Goal: Information Seeking & Learning: Learn about a topic

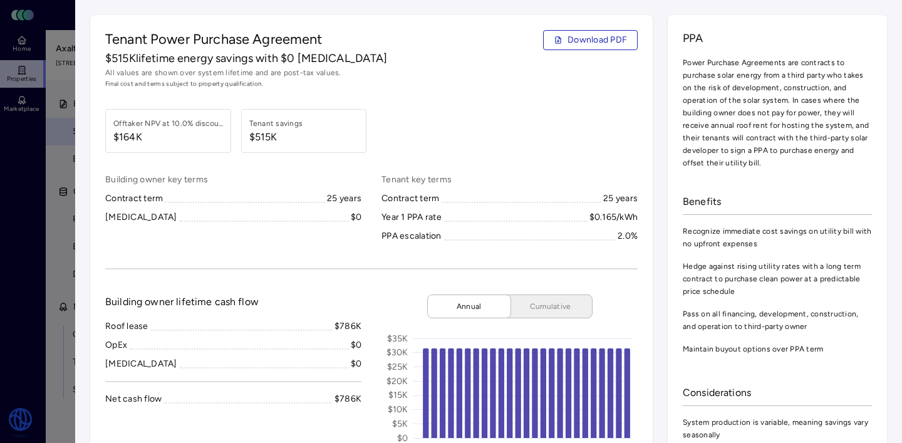
click at [45, 219] on div at bounding box center [451, 221] width 902 height 443
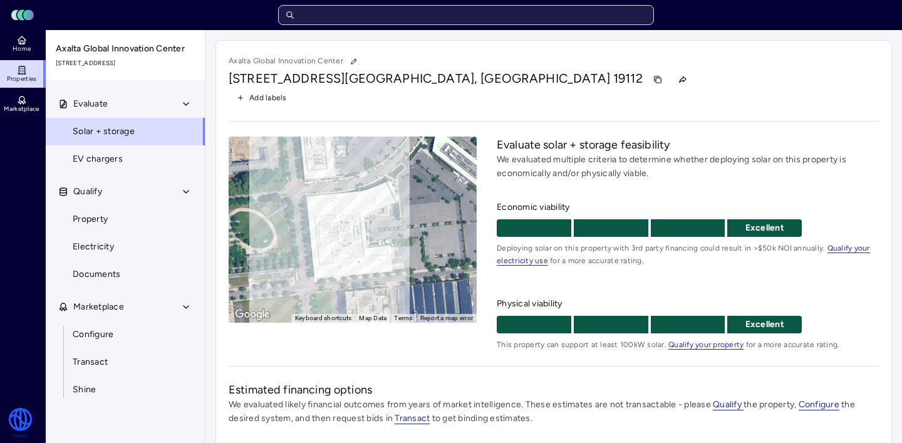
click at [359, 17] on input "text" at bounding box center [466, 15] width 376 height 20
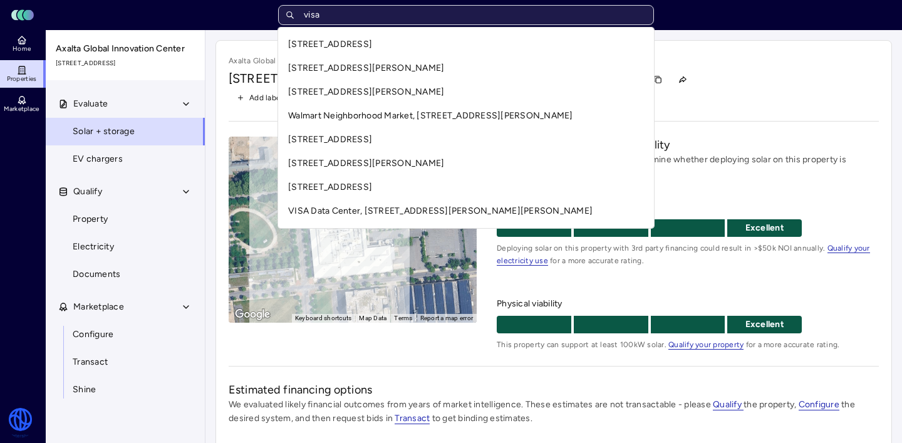
type input "visa"
click at [9, 40] on div "Toggle Sidebar Lumen Energy Logo Home Properties Marketplace Watershed [PERSON_…" at bounding box center [451, 360] width 902 height 721
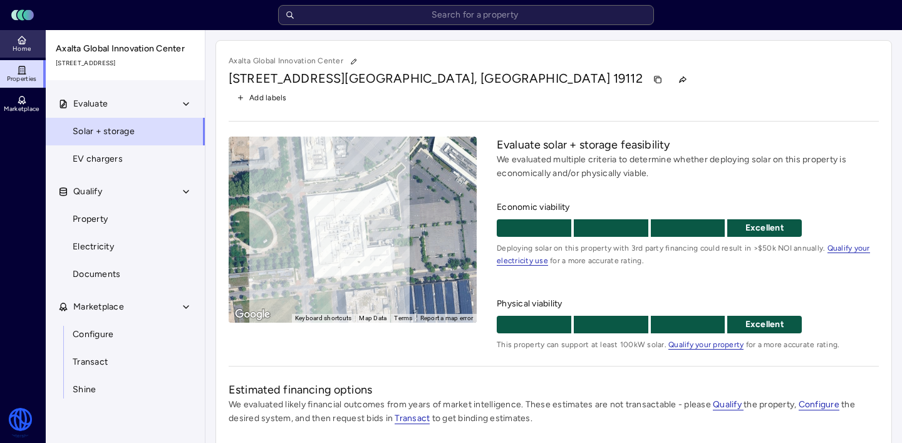
click at [27, 40] on link "Home" at bounding box center [23, 44] width 46 height 28
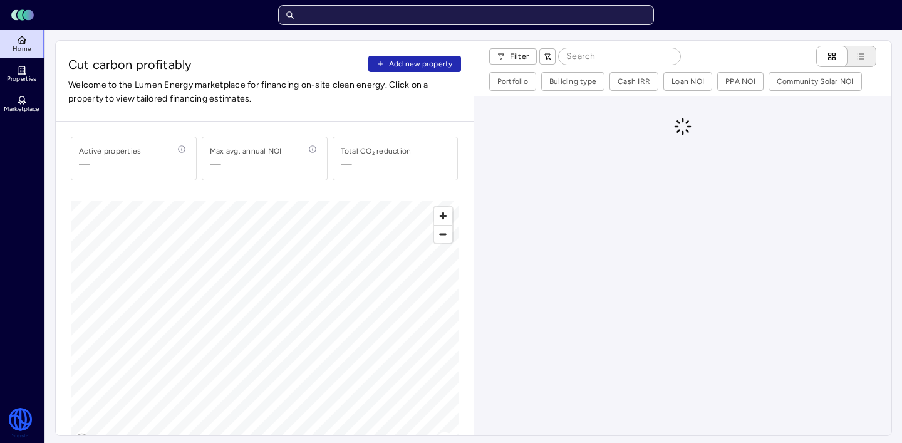
click at [547, 17] on input "text" at bounding box center [466, 15] width 376 height 20
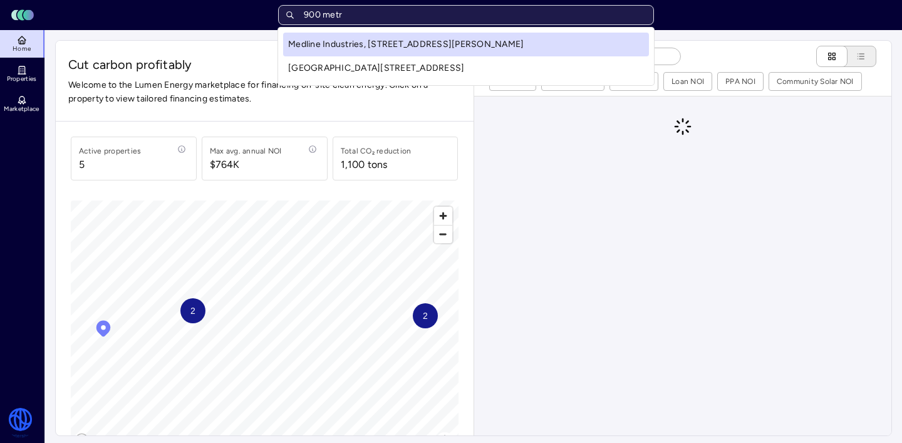
type input "900 metro"
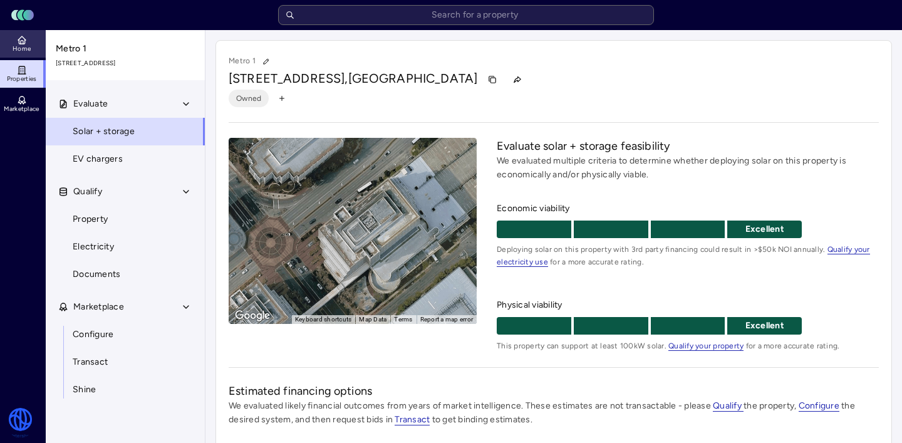
click at [15, 38] on link "Home" at bounding box center [23, 44] width 46 height 28
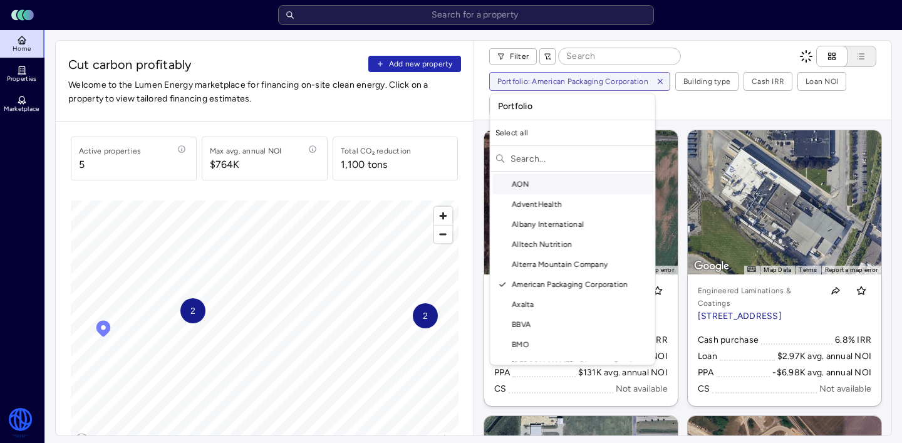
click at [549, 164] on input "text" at bounding box center [581, 158] width 140 height 20
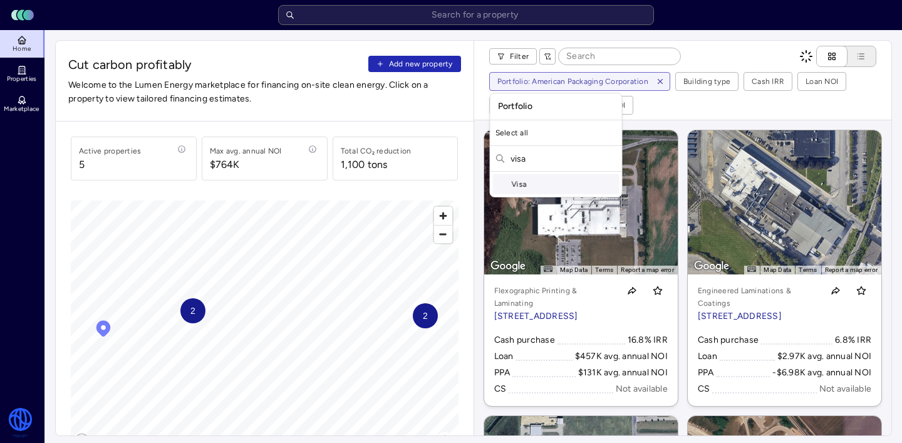
type input "visa"
click at [507, 188] on div "Visa" at bounding box center [556, 184] width 127 height 20
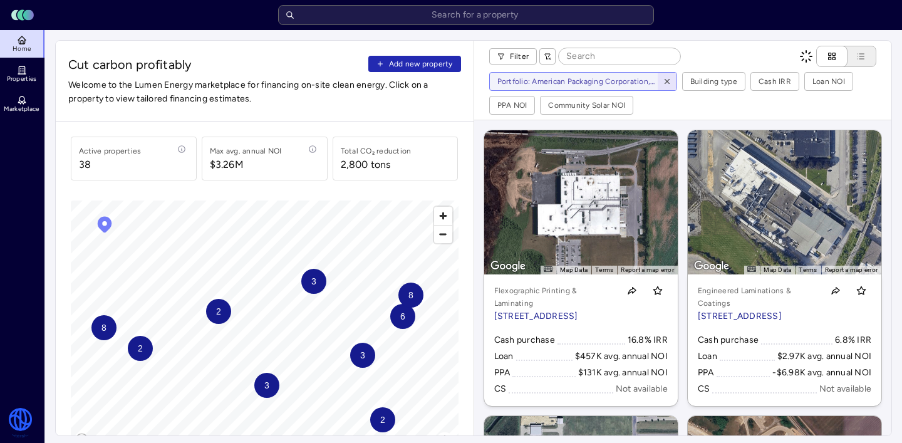
click at [665, 83] on icon "button" at bounding box center [667, 81] width 9 height 9
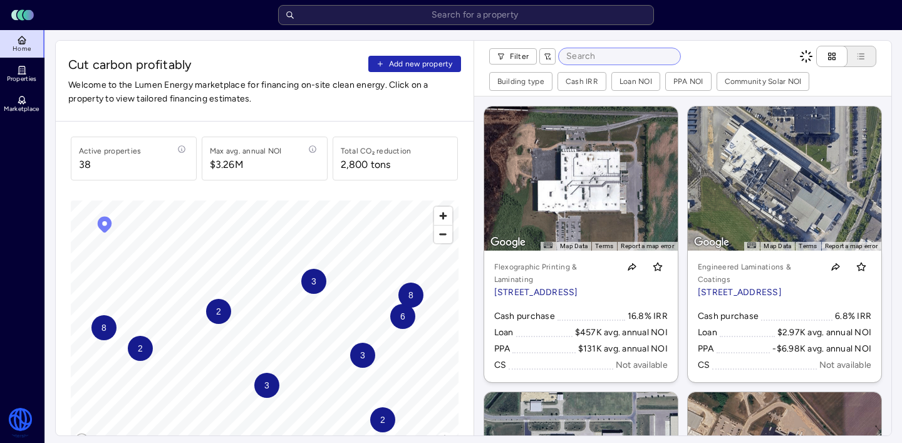
click at [613, 53] on input at bounding box center [620, 56] width 122 height 16
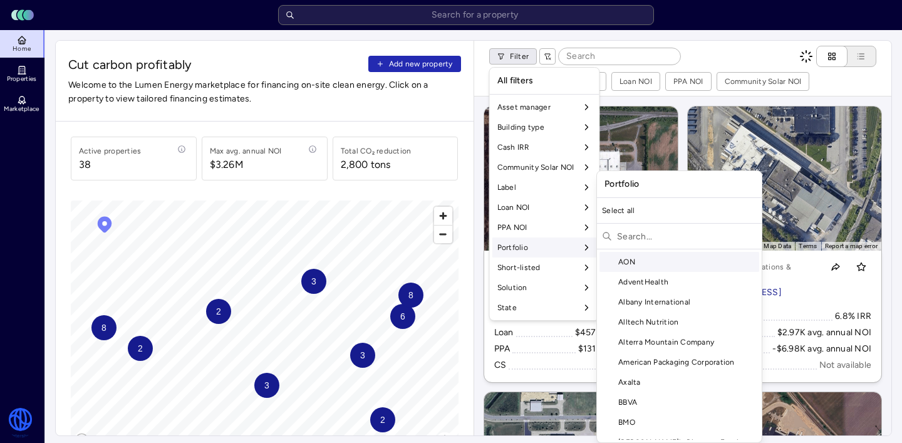
click at [650, 235] on input "text" at bounding box center [687, 236] width 140 height 20
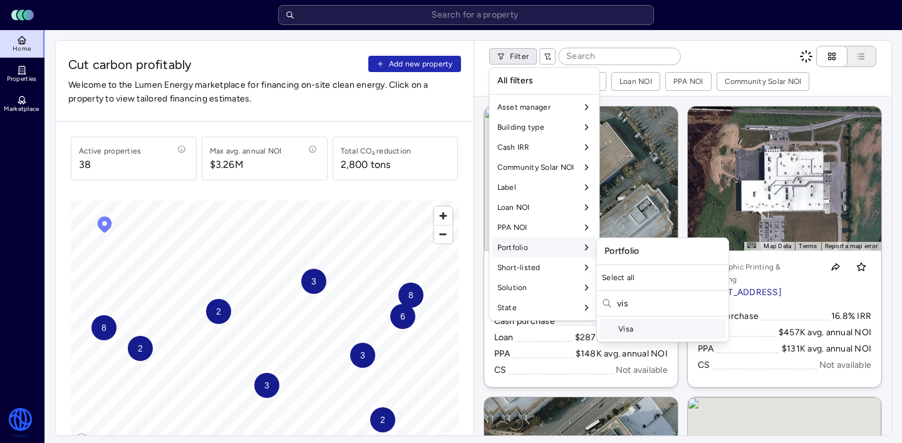
type input "vis"
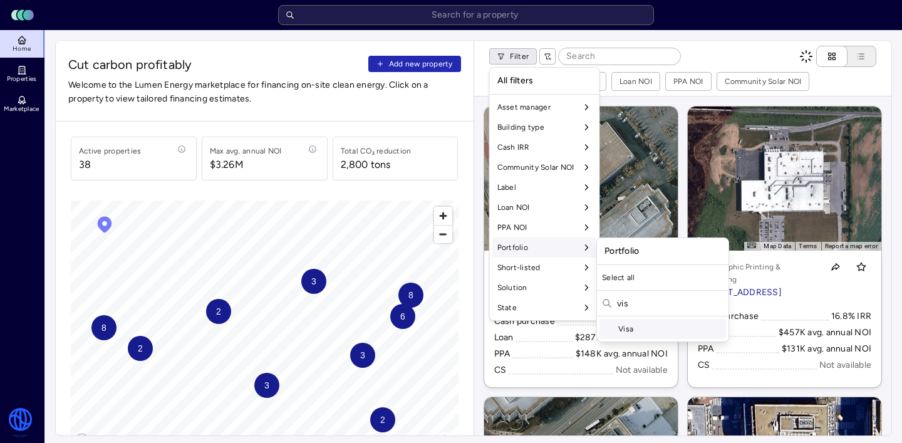
click at [640, 328] on div "Visa" at bounding box center [663, 329] width 127 height 20
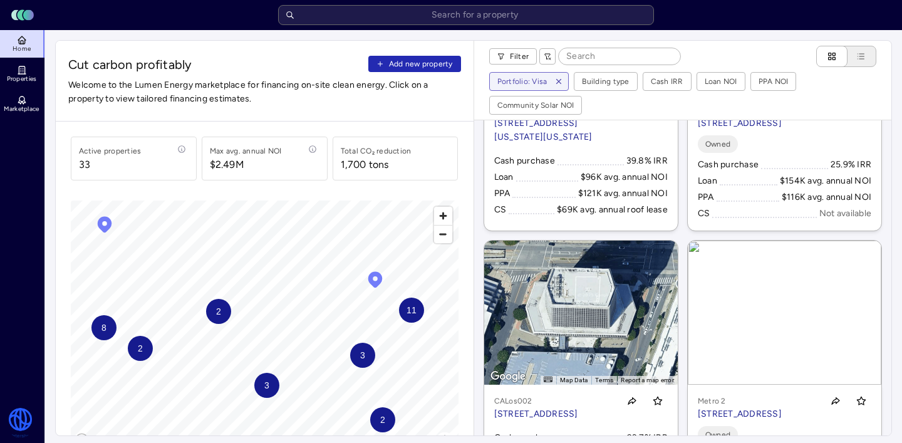
scroll to position [167, 0]
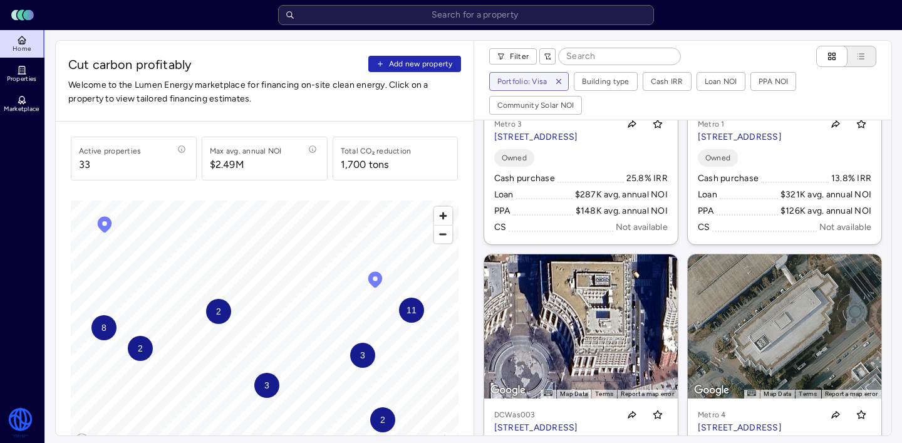
drag, startPoint x: 593, startPoint y: 148, endPoint x: 332, endPoint y: 194, distance: 265.3
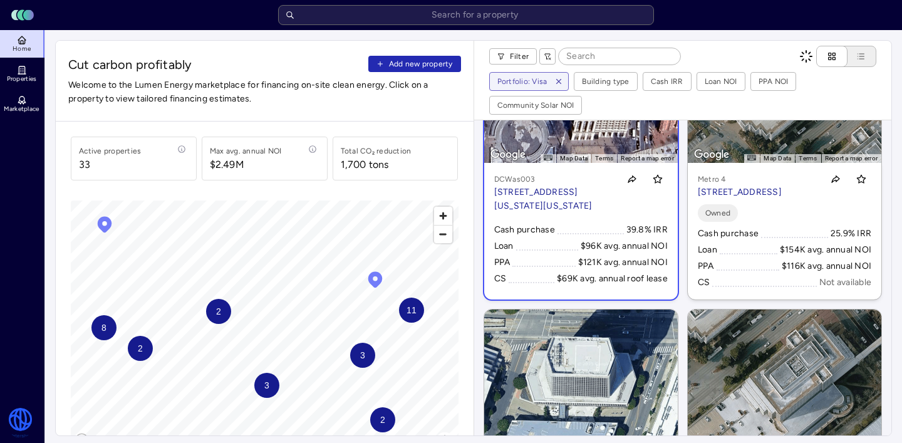
scroll to position [0, 0]
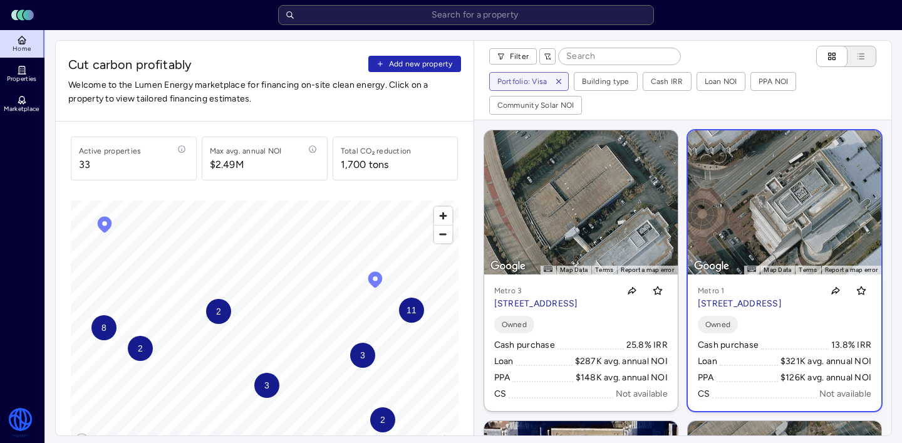
click at [715, 304] on p "[STREET_ADDRESS]" at bounding box center [740, 304] width 84 height 14
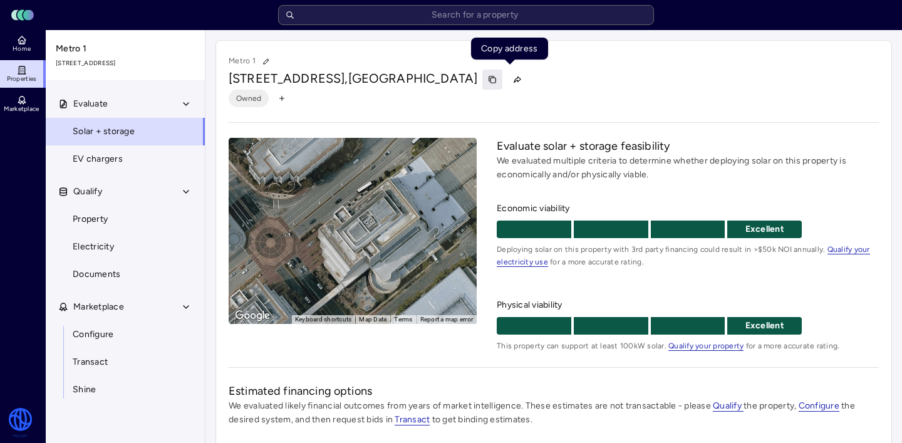
click at [497, 78] on icon "button" at bounding box center [492, 79] width 9 height 9
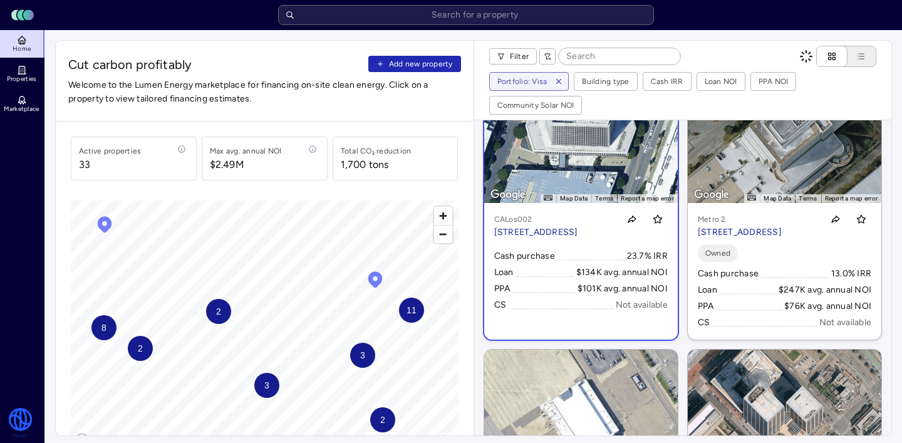
scroll to position [652, 0]
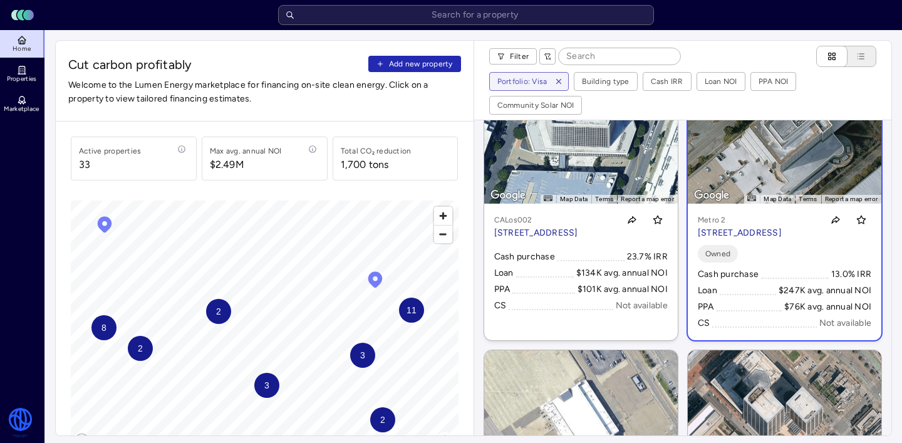
click at [716, 240] on p "[STREET_ADDRESS]" at bounding box center [740, 233] width 84 height 14
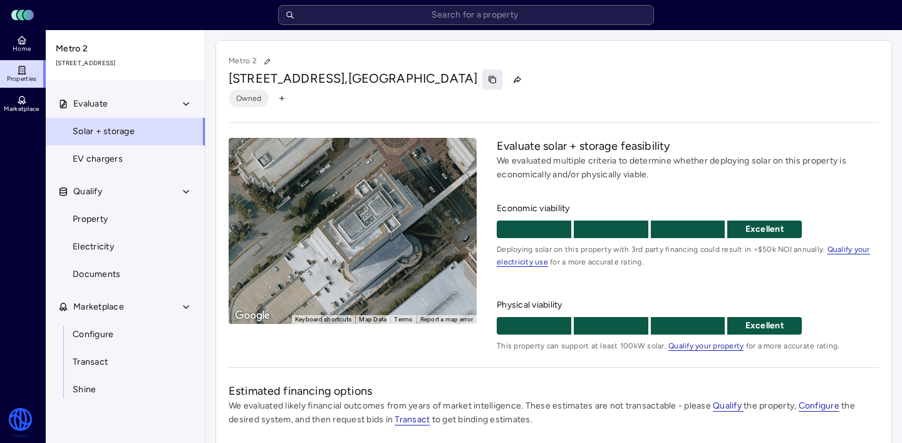
click at [497, 79] on icon "button" at bounding box center [492, 79] width 9 height 9
